Goal: Information Seeking & Learning: Learn about a topic

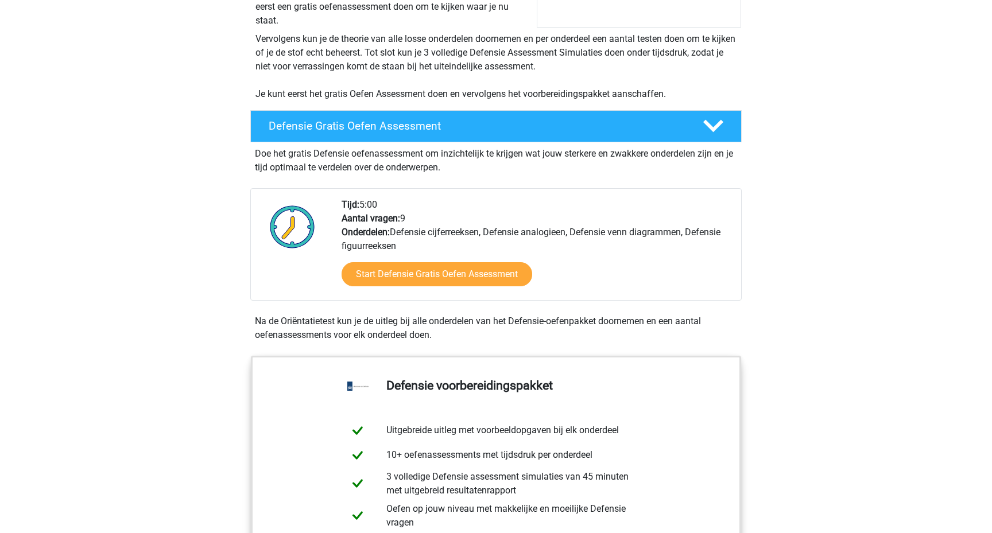
scroll to position [219, 0]
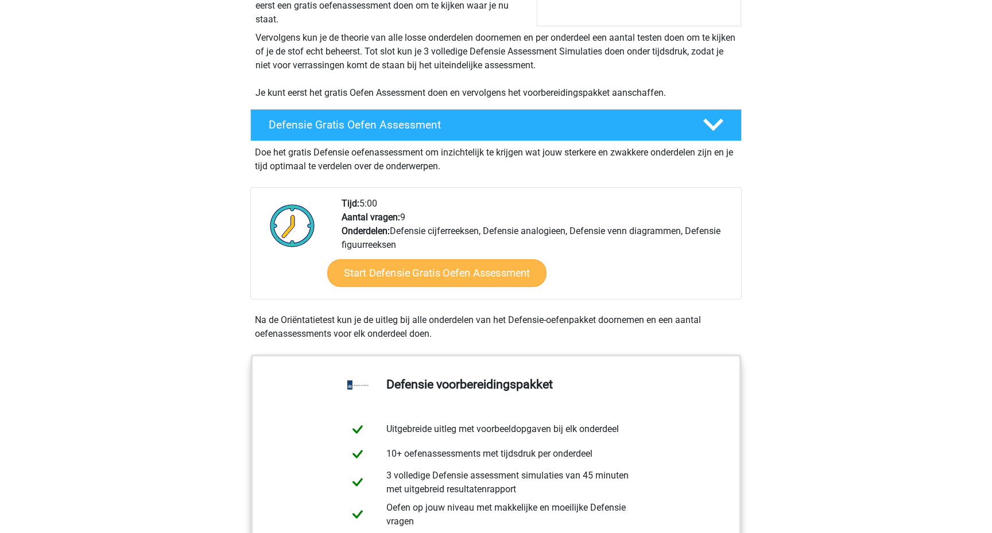
click at [444, 271] on link "Start Defensie Gratis Oefen Assessment" at bounding box center [436, 274] width 219 height 28
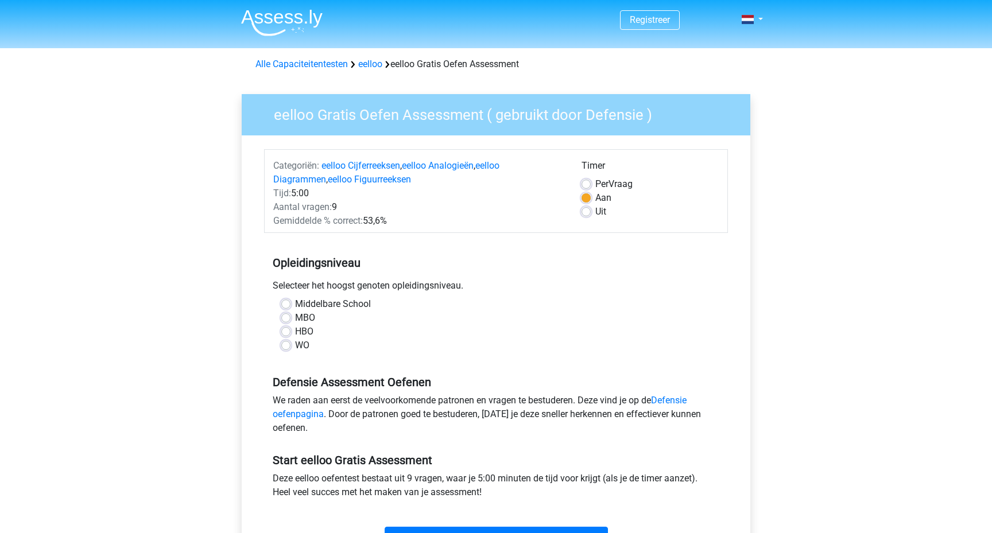
click at [297, 333] on label "HBO" at bounding box center [304, 332] width 18 height 14
click at [291, 333] on input "HBO" at bounding box center [285, 330] width 9 height 11
radio input "true"
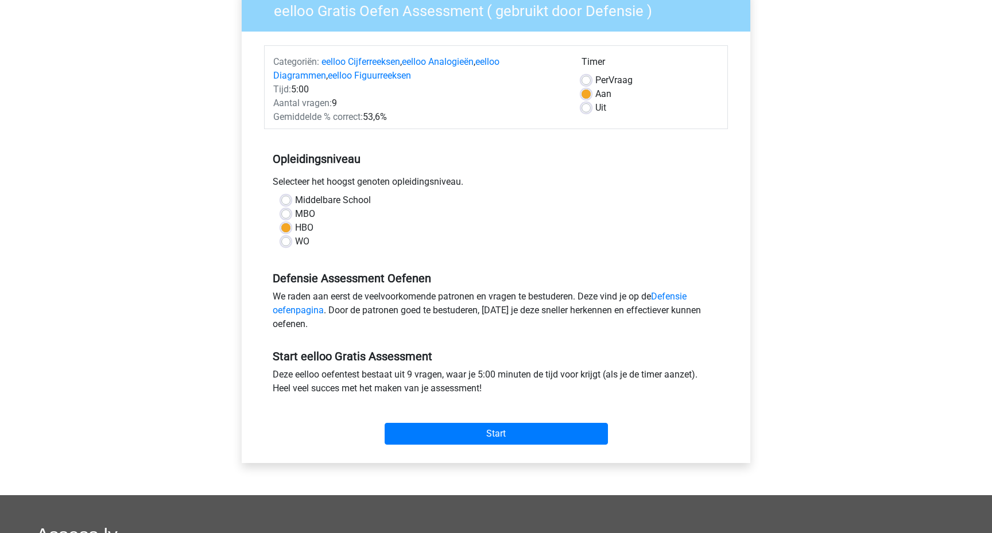
scroll to position [121, 0]
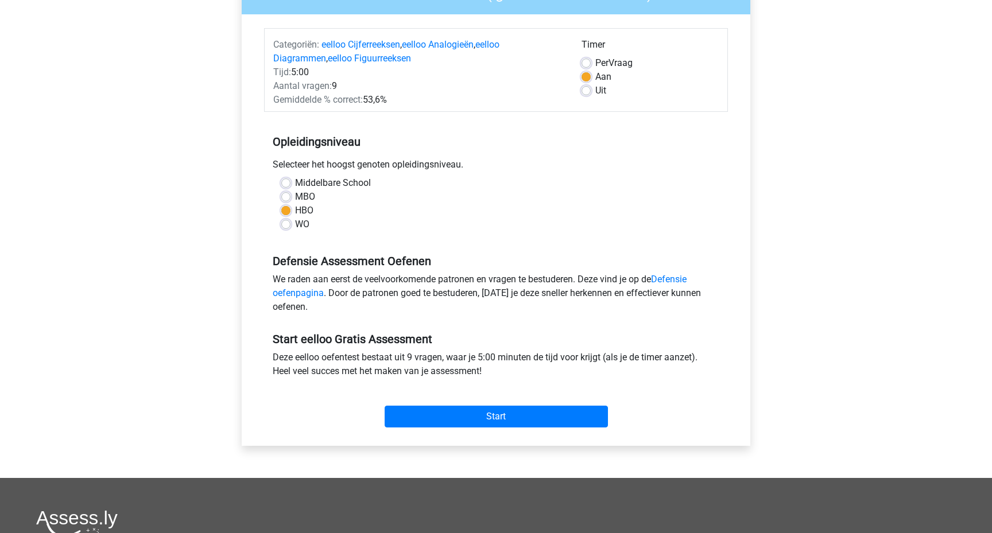
click at [595, 89] on label "Uit" at bounding box center [600, 91] width 11 height 14
click at [587, 89] on input "Uit" at bounding box center [586, 89] width 9 height 11
radio input "true"
click at [497, 410] on input "Start" at bounding box center [496, 417] width 223 height 22
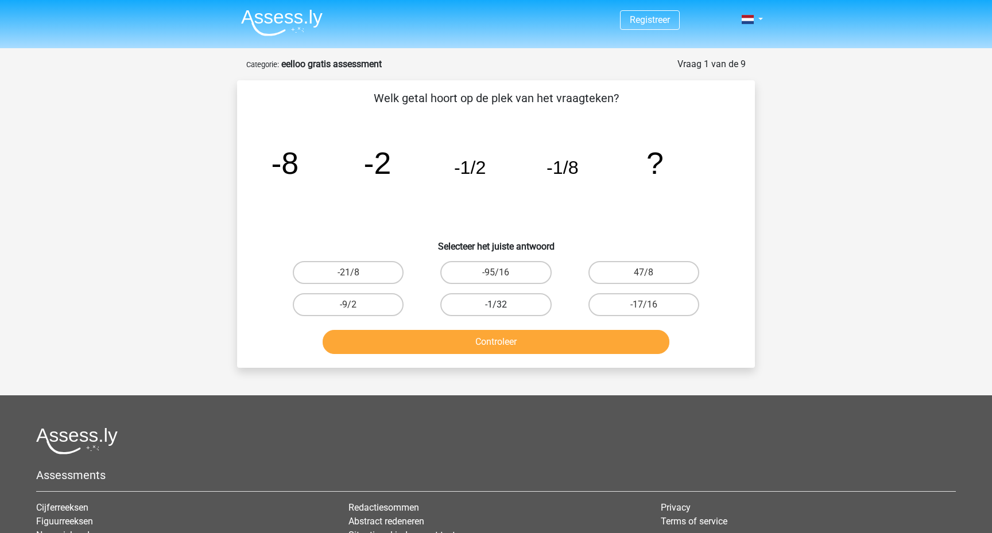
click at [523, 308] on label "-1/32" at bounding box center [495, 304] width 111 height 23
click at [504, 308] on input "-1/32" at bounding box center [499, 308] width 7 height 7
radio input "true"
click at [518, 347] on button "Controleer" at bounding box center [496, 342] width 347 height 24
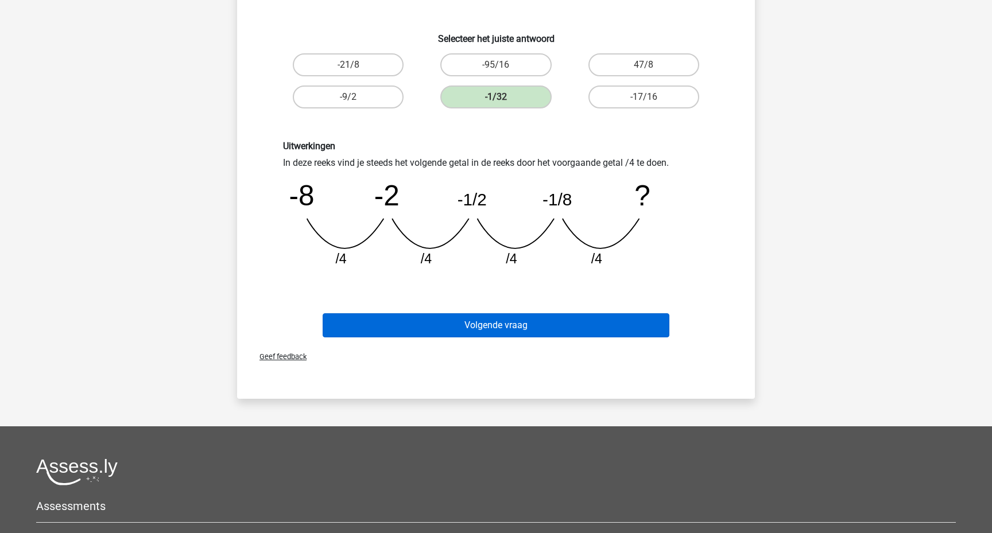
click at [509, 335] on button "Volgende vraag" at bounding box center [496, 325] width 347 height 24
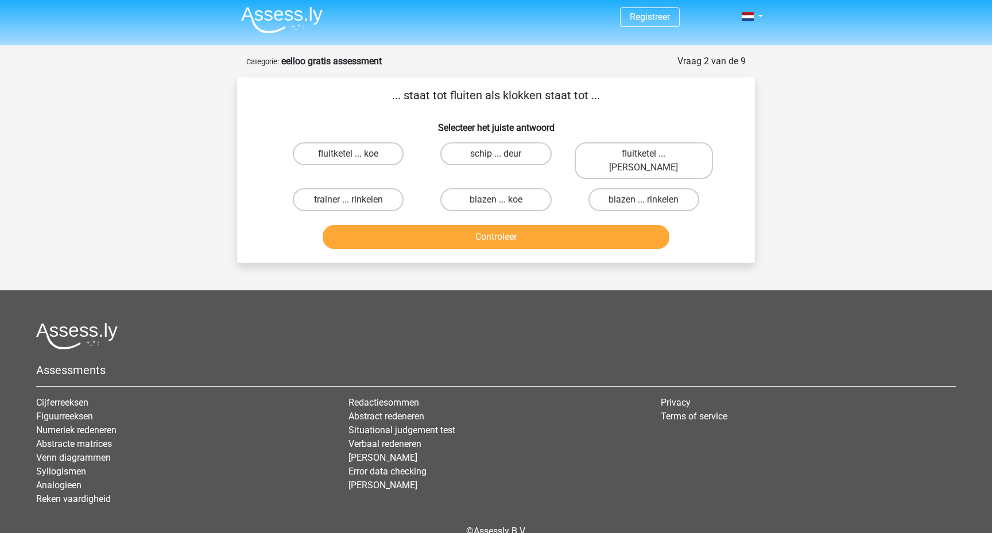
scroll to position [1, 0]
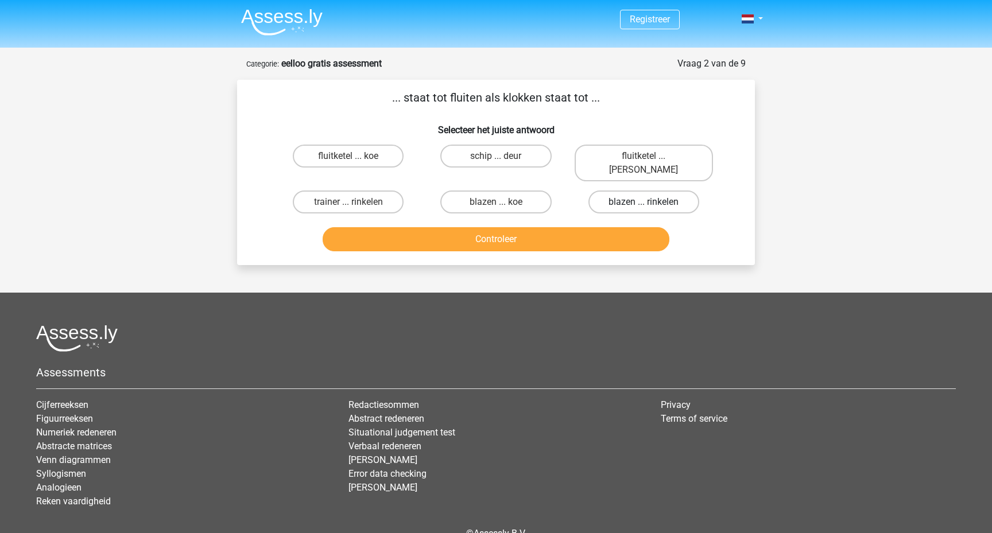
click at [620, 192] on label "blazen ... rinkelen" at bounding box center [644, 202] width 111 height 23
click at [644, 202] on input "blazen ... rinkelen" at bounding box center [647, 205] width 7 height 7
radio input "true"
click at [595, 230] on button "Controleer" at bounding box center [496, 239] width 347 height 24
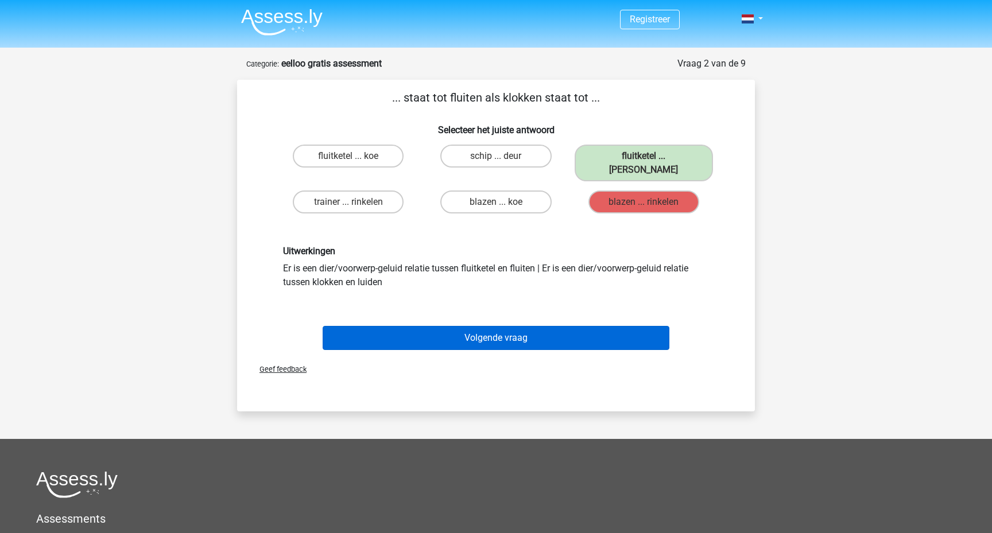
click at [490, 331] on button "Volgende vraag" at bounding box center [496, 338] width 347 height 24
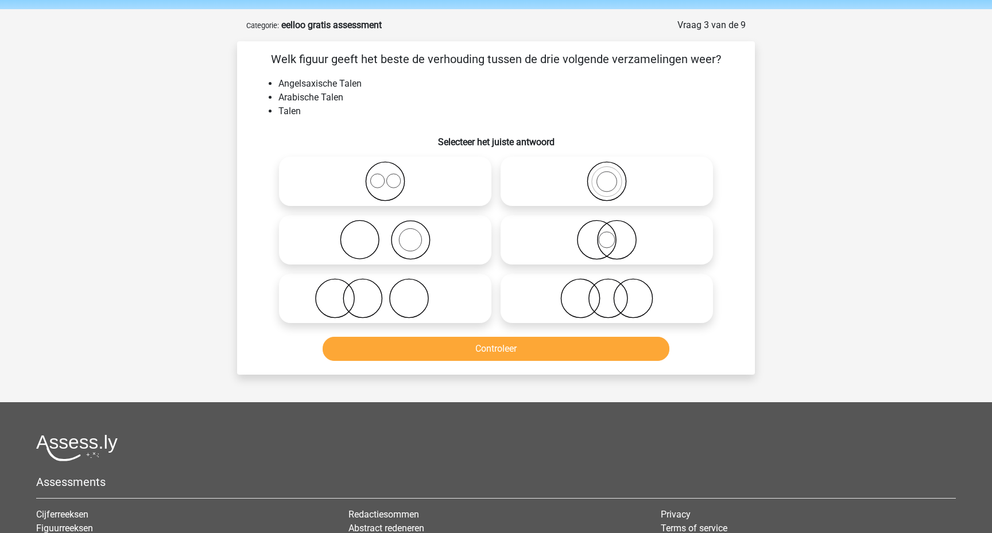
scroll to position [25, 0]
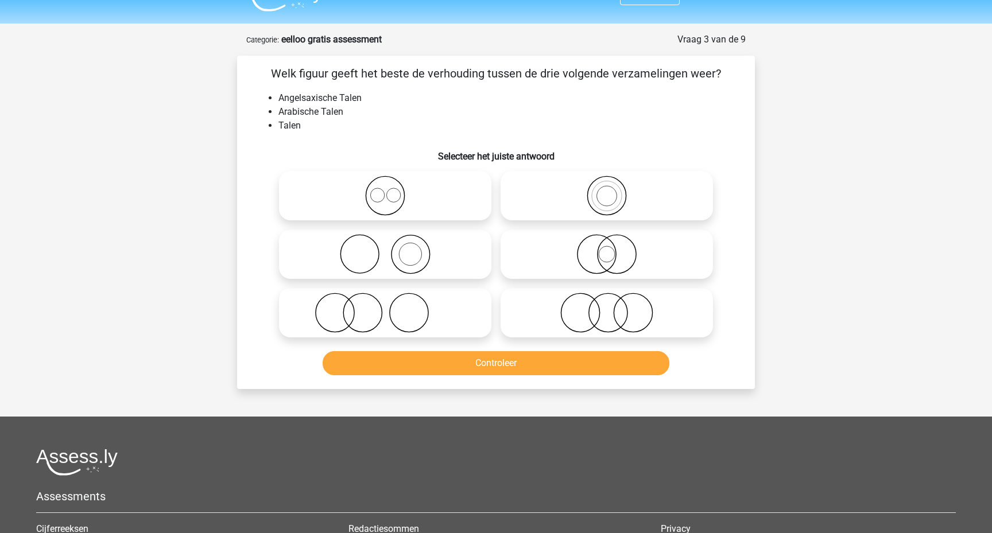
click at [425, 181] on icon at bounding box center [385, 196] width 203 height 40
click at [393, 183] on input "radio" at bounding box center [388, 186] width 7 height 7
radio input "true"
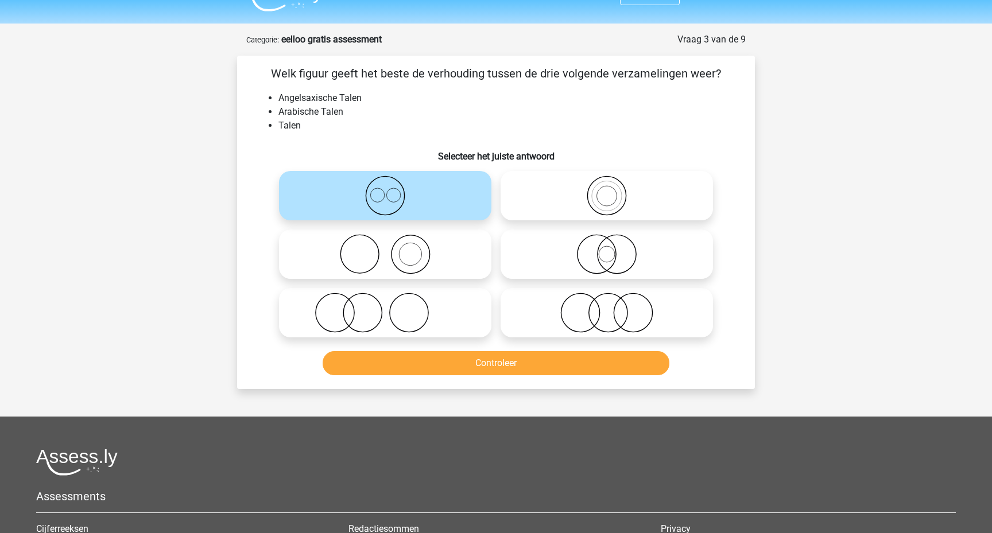
click at [459, 366] on button "Controleer" at bounding box center [496, 363] width 347 height 24
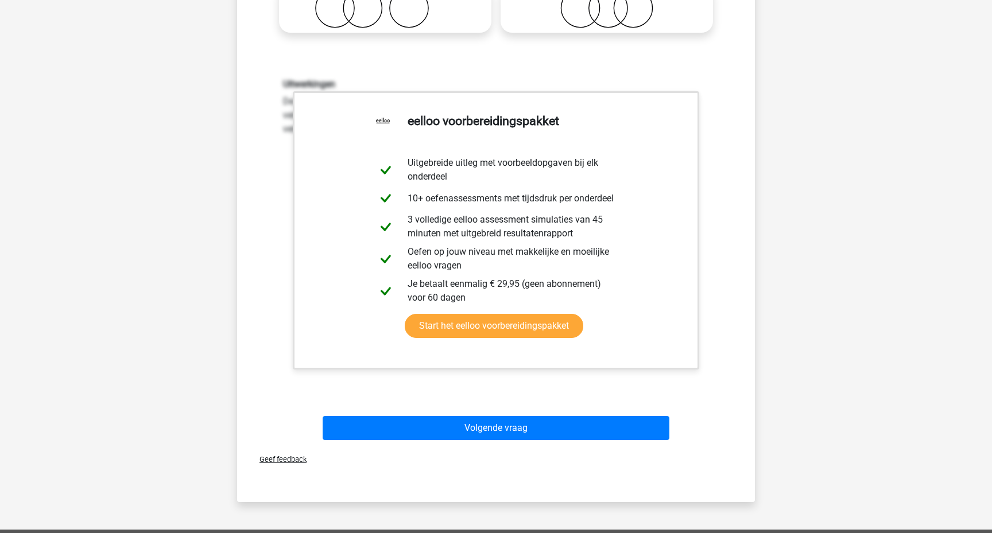
scroll to position [334, 0]
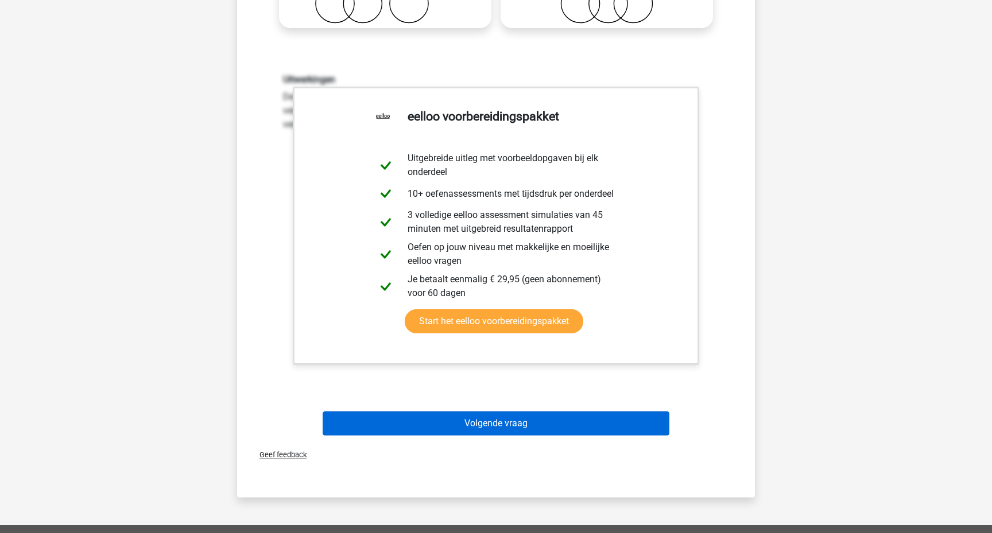
click at [480, 432] on button "Volgende vraag" at bounding box center [496, 424] width 347 height 24
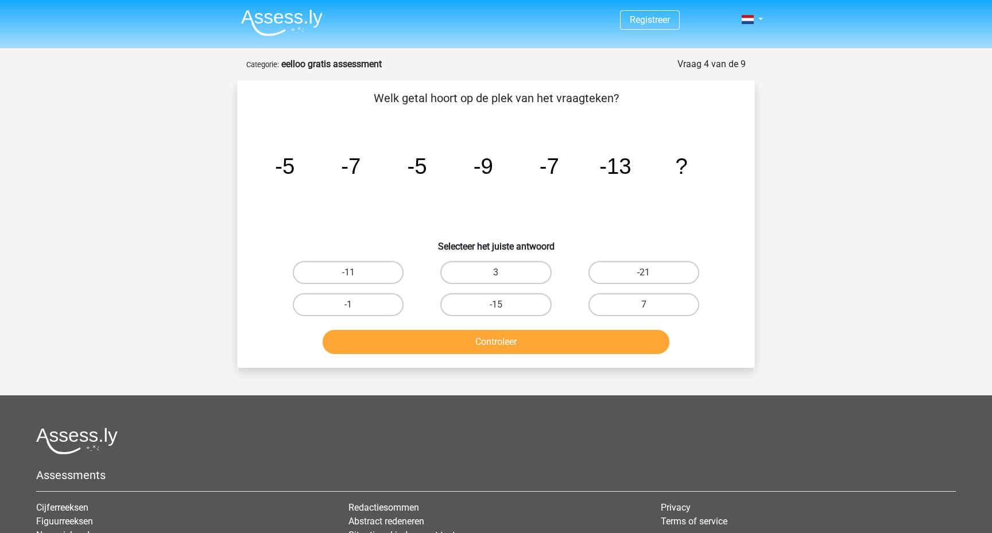
scroll to position [0, 0]
